Goal: Task Accomplishment & Management: Use online tool/utility

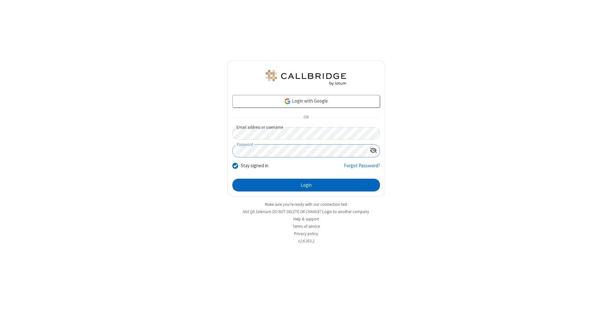
click at [306, 185] on button "Login" at bounding box center [306, 185] width 148 height 13
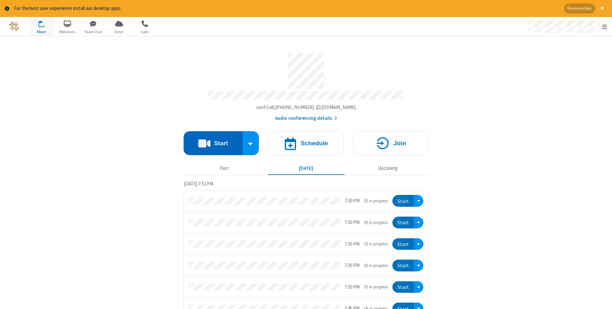
click at [213, 141] on button "Start" at bounding box center [213, 143] width 59 height 24
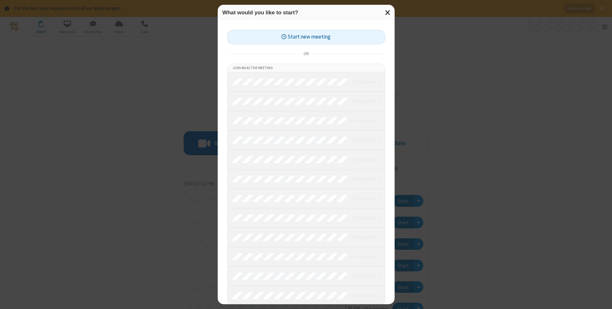
click at [306, 37] on button "Start new meeting" at bounding box center [306, 37] width 158 height 14
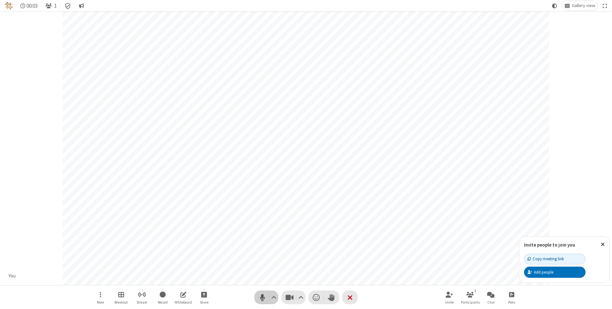
click at [262, 298] on span "Mute (⌘+Shift+A)" at bounding box center [263, 297] width 10 height 9
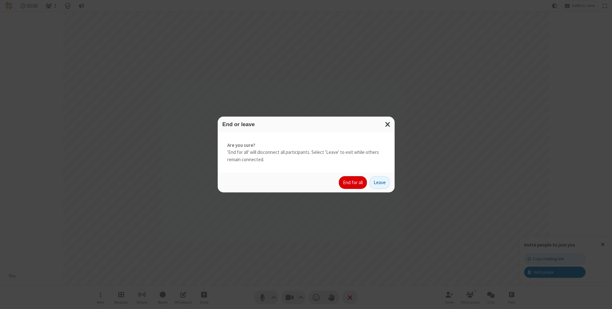
click at [353, 183] on button "End for all" at bounding box center [353, 182] width 28 height 13
